Goal: Transaction & Acquisition: Purchase product/service

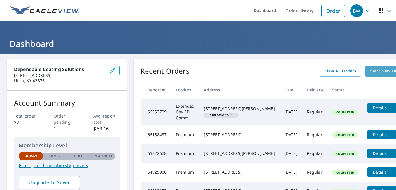
click at [370, 70] on span "Start New Order" at bounding box center [387, 70] width 34 height 7
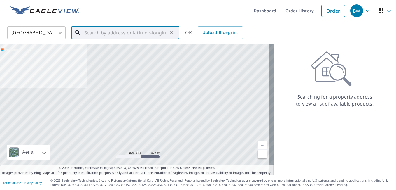
click at [155, 31] on input "text" at bounding box center [125, 33] width 83 height 16
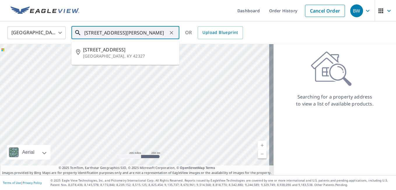
type input "[STREET_ADDRESS][PERSON_NAME]"
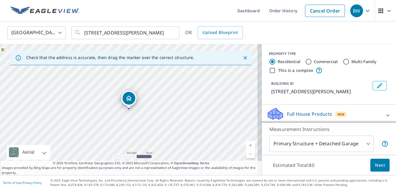
click at [246, 145] on link "Current Level 17, Zoom In" at bounding box center [250, 145] width 9 height 9
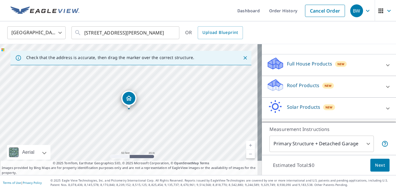
scroll to position [51, 0]
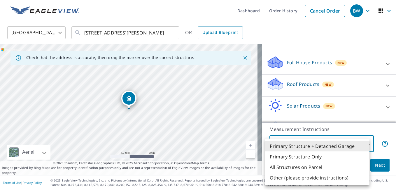
click at [363, 143] on body "BW BW Dashboard Order History Cancel Order BW [GEOGRAPHIC_DATA] [GEOGRAPHIC_DAT…" at bounding box center [198, 95] width 396 height 190
click at [316, 155] on li "Primary Structure Only" at bounding box center [317, 156] width 104 height 11
type input "2"
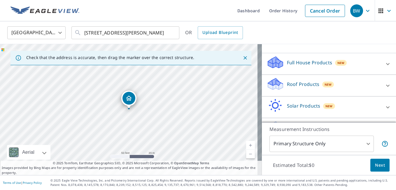
click at [288, 85] on p "Roof Products" at bounding box center [303, 84] width 32 height 7
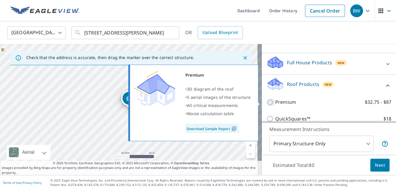
click at [267, 102] on input "Premium $32.75 - $87" at bounding box center [271, 102] width 9 height 7
checkbox input "true"
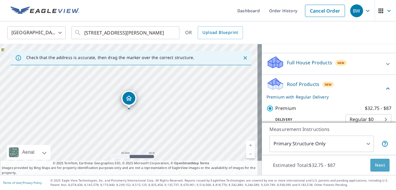
click at [376, 165] on span "Next" at bounding box center [380, 164] width 10 height 7
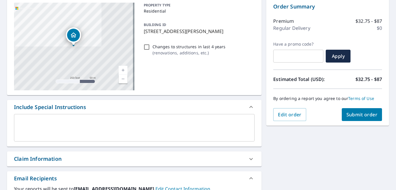
scroll to position [63, 0]
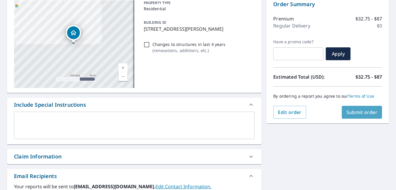
click at [355, 112] on span "Submit order" at bounding box center [362, 112] width 31 height 6
